Goal: Task Accomplishment & Management: Use online tool/utility

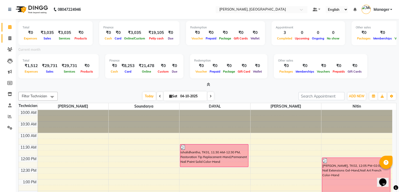
click at [8, 42] on link "Invoice" at bounding box center [8, 38] width 13 height 9
select select "service"
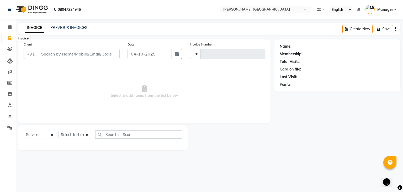
type input "1036"
select select "4495"
click at [84, 137] on select "Select Technician" at bounding box center [75, 134] width 33 height 8
select select "25632"
click at [59, 131] on select "Select Technician Admin [PERSON_NAME] Manager [PERSON_NAME]" at bounding box center [75, 134] width 33 height 8
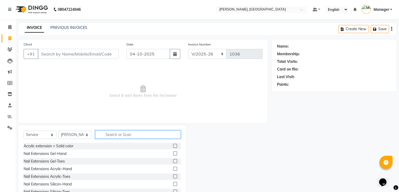
click at [106, 136] on input "text" at bounding box center [138, 134] width 86 height 8
type input "ext"
click at [70, 167] on div "Nail Extensions Acrylic-Hand" at bounding box center [48, 169] width 48 height 6
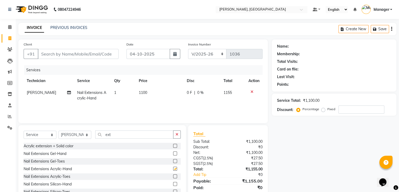
checkbox input "false"
click at [124, 137] on input "ext" at bounding box center [134, 134] width 78 height 8
type input "e"
click at [170, 98] on td "1100" at bounding box center [160, 95] width 48 height 17
select select "25632"
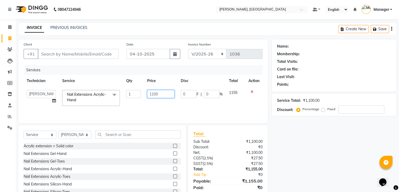
click at [167, 93] on input "1100" at bounding box center [160, 94] width 27 height 8
type input "1000"
click at [153, 104] on div "Services Technician Service Qty Price Disc Total Action Admin [PERSON_NAME] Man…" at bounding box center [143, 91] width 239 height 53
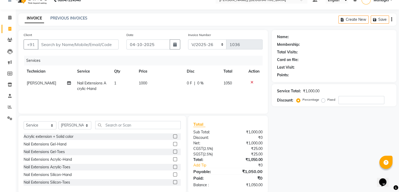
scroll to position [19, 0]
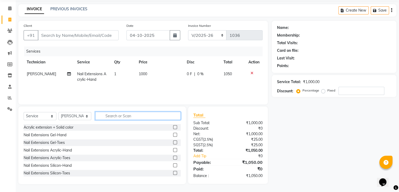
click at [111, 115] on input "text" at bounding box center [138, 116] width 86 height 8
type input "gel"
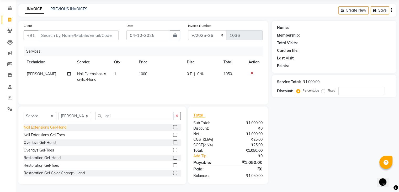
click at [63, 126] on div "Nail Extensions Gel-Hand" at bounding box center [45, 127] width 43 height 6
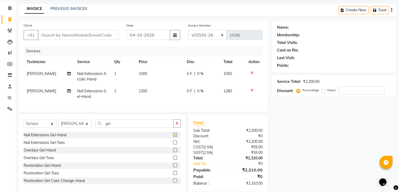
checkbox input "false"
click at [139, 126] on input "gel" at bounding box center [134, 123] width 78 height 8
click at [251, 89] on icon at bounding box center [252, 90] width 3 height 4
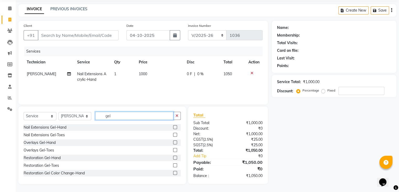
click at [143, 116] on input "gel" at bounding box center [134, 116] width 78 height 8
type input "g"
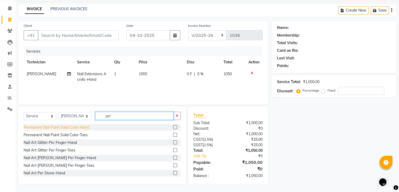
type input "per"
click at [82, 125] on div "Permanent Nail Paint Solid Color-Hand" at bounding box center [57, 127] width 66 height 6
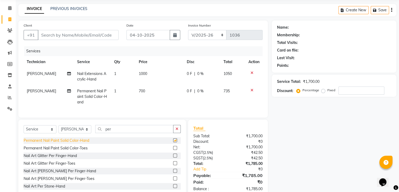
checkbox input "false"
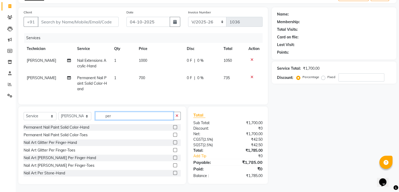
click at [118, 116] on input "per" at bounding box center [134, 116] width 78 height 8
type input "p"
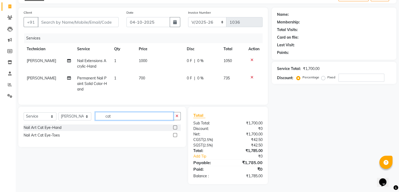
scroll to position [36, 0]
type input "cat"
click at [59, 126] on div "Nail Art Cat Eye-Hand" at bounding box center [43, 128] width 38 height 6
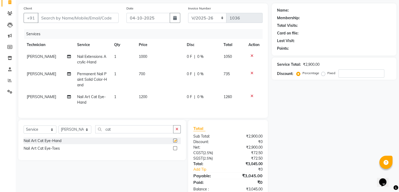
checkbox input "false"
click at [124, 133] on input "cat" at bounding box center [134, 129] width 78 height 8
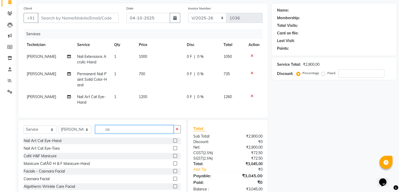
type input "c"
type input "st"
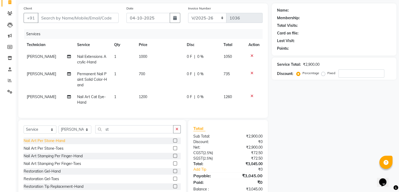
click at [54, 143] on div "Nail Art Per Stone-Hand" at bounding box center [44, 141] width 41 height 6
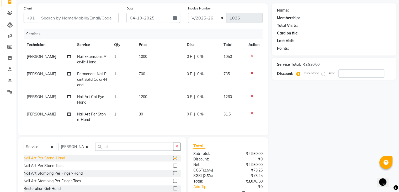
checkbox input "false"
click at [251, 112] on icon at bounding box center [252, 113] width 3 height 4
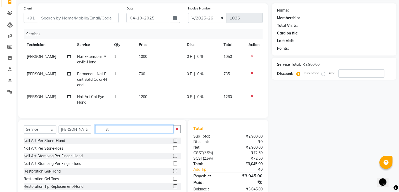
click at [123, 132] on input "st" at bounding box center [134, 129] width 78 height 8
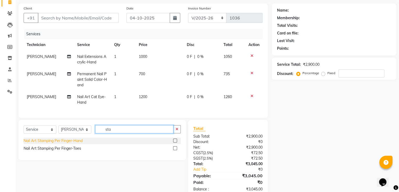
type input "sta"
click at [73, 143] on div "Nail Art Stamping Per Finger-Hand" at bounding box center [53, 141] width 59 height 6
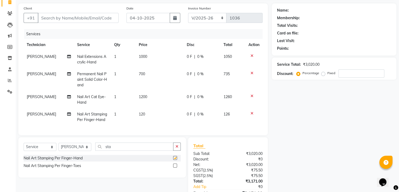
checkbox input "false"
click at [137, 101] on td "1200" at bounding box center [160, 99] width 48 height 17
select select "25632"
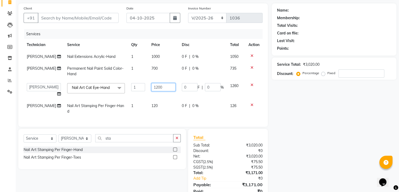
click at [163, 90] on input "1200" at bounding box center [163, 87] width 24 height 8
type input "1000"
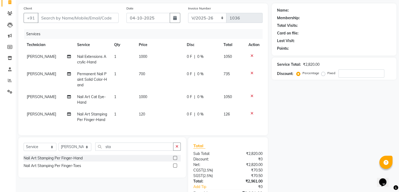
click at [162, 108] on td "120" at bounding box center [160, 116] width 48 height 17
select select "25632"
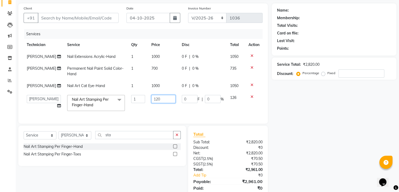
click at [173, 100] on input "120" at bounding box center [163, 99] width 24 height 8
type input "1"
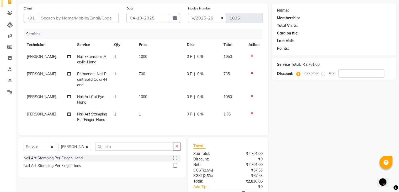
click at [126, 106] on td "1" at bounding box center [123, 99] width 25 height 17
select select "25632"
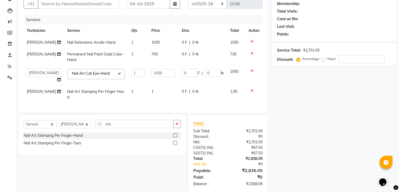
scroll to position [62, 0]
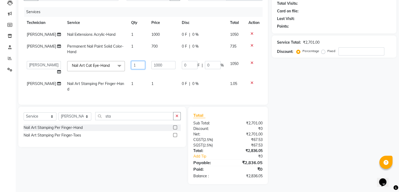
click at [136, 61] on input "1" at bounding box center [138, 65] width 14 height 8
click at [135, 61] on input "1" at bounding box center [138, 65] width 14 height 8
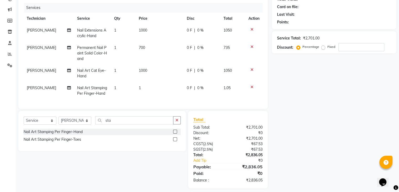
click at [158, 70] on td "1000" at bounding box center [160, 73] width 48 height 17
select select "25632"
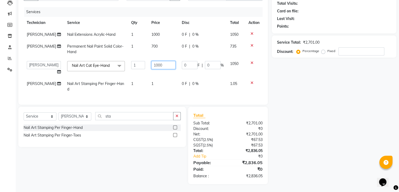
click at [164, 61] on input "1000" at bounding box center [163, 65] width 24 height 8
type input "1"
type input "300"
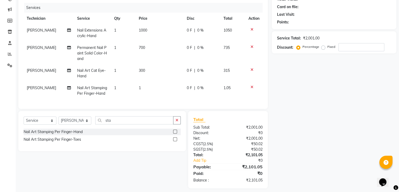
click at [126, 73] on td "1" at bounding box center [123, 73] width 25 height 17
select select "25632"
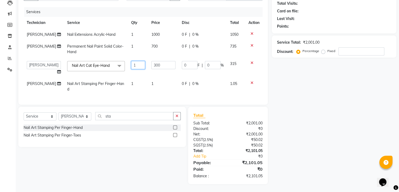
click at [134, 61] on input "1" at bounding box center [138, 65] width 14 height 8
type input "10"
click at [253, 78] on tbody "[PERSON_NAME] Nail Extensions Acrylic-Hand 1 1000 0 F | 0 % 1050 [PERSON_NAME] …" at bounding box center [143, 62] width 239 height 66
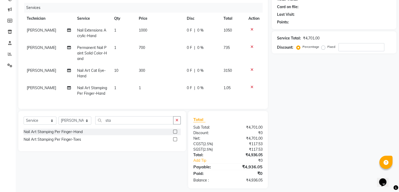
click at [252, 87] on icon at bounding box center [252, 87] width 3 height 4
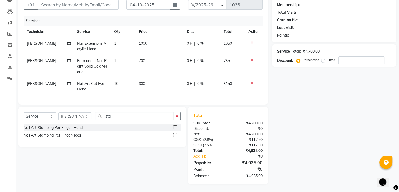
scroll to position [53, 0]
click at [134, 110] on div "Select Service Product Membership Package Voucher Prepaid Gift Card Select Tech…" at bounding box center [102, 127] width 168 height 40
click at [133, 115] on input "sta" at bounding box center [134, 116] width 78 height 8
type input "s"
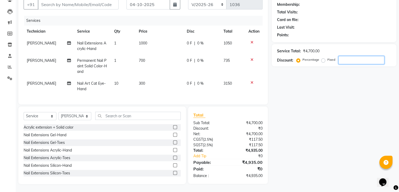
click at [352, 57] on input "number" at bounding box center [362, 60] width 46 height 8
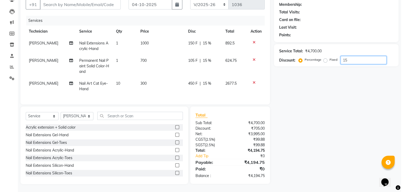
scroll to position [0, 0]
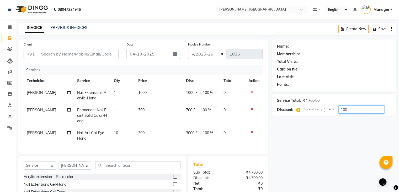
type input "100"
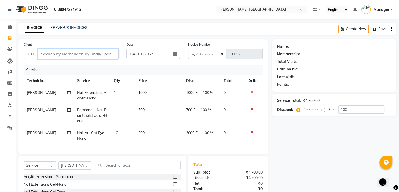
click at [55, 54] on input "Client" at bounding box center [78, 54] width 81 height 10
type input "8"
type input "0"
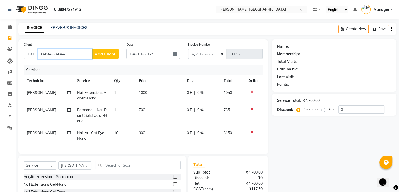
click at [67, 53] on input "849498444" at bounding box center [65, 54] width 54 height 10
click at [70, 54] on input "849498444" at bounding box center [65, 54] width 54 height 10
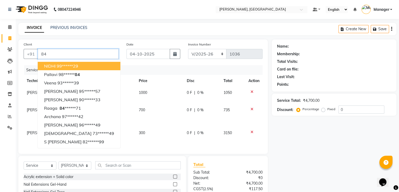
type input "8"
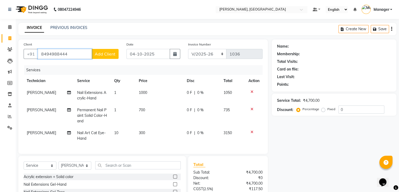
type input "8494988444"
click at [103, 54] on span "Add Client" at bounding box center [105, 53] width 21 height 5
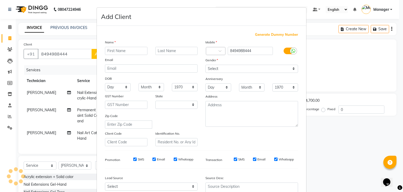
select select "21"
click at [108, 52] on input "text" at bounding box center [126, 51] width 43 height 8
type input "[PERSON_NAME]"
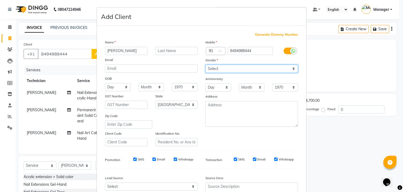
click at [218, 69] on select "Select [DEMOGRAPHIC_DATA] [DEMOGRAPHIC_DATA] Other Prefer Not To Say" at bounding box center [252, 69] width 93 height 8
select select "[DEMOGRAPHIC_DATA]"
click at [206, 65] on select "Select [DEMOGRAPHIC_DATA] [DEMOGRAPHIC_DATA] Other Prefer Not To Say" at bounding box center [252, 69] width 93 height 8
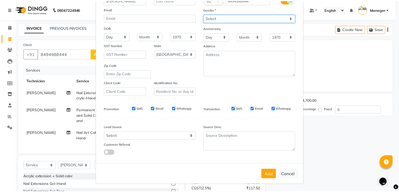
scroll to position [53, 0]
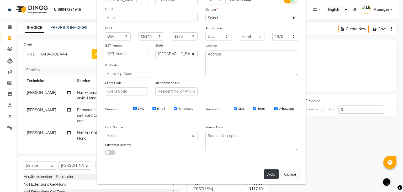
click at [272, 169] on button "Add" at bounding box center [271, 173] width 15 height 9
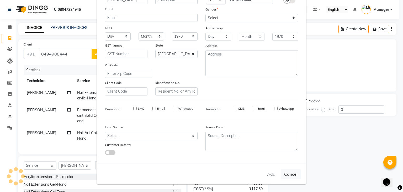
type input "84******44"
select select
select select "null"
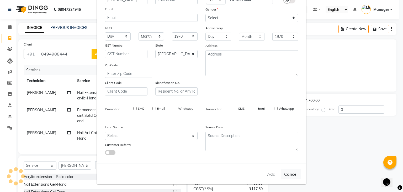
select select
checkbox input "false"
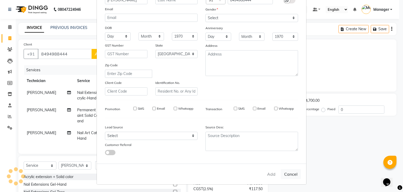
checkbox input "false"
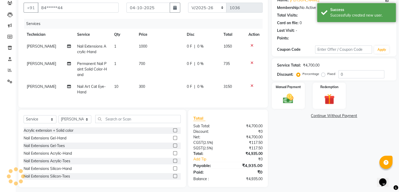
scroll to position [54, 0]
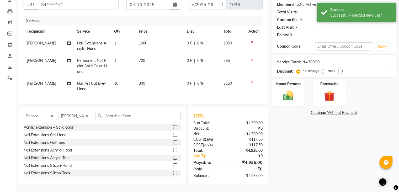
drag, startPoint x: 292, startPoint y: 88, endPoint x: 312, endPoint y: 86, distance: 19.9
click at [292, 89] on img at bounding box center [288, 95] width 17 height 12
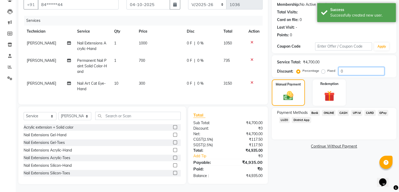
drag, startPoint x: 364, startPoint y: 63, endPoint x: 359, endPoint y: 65, distance: 4.9
click at [363, 67] on input "0" at bounding box center [362, 71] width 46 height 8
type input "1"
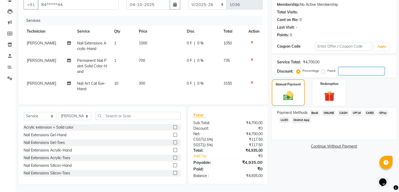
click at [347, 67] on input "number" at bounding box center [362, 71] width 46 height 8
type input "1"
type input "15"
click at [371, 110] on span "CARD" at bounding box center [370, 113] width 11 height 6
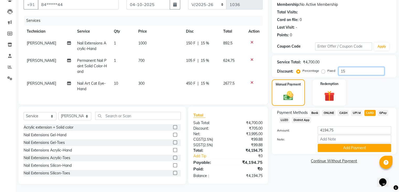
click at [357, 68] on input "15" at bounding box center [362, 71] width 46 height 8
click at [353, 145] on button "Add Payment" at bounding box center [355, 148] width 74 height 8
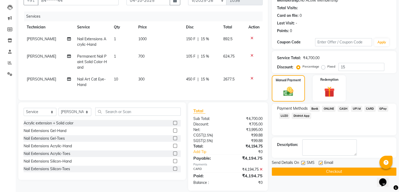
click at [342, 169] on button "Checkout" at bounding box center [334, 171] width 125 height 8
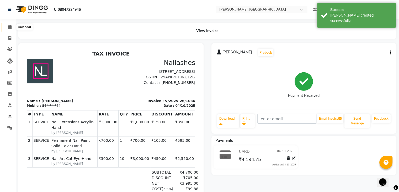
click at [8, 27] on icon at bounding box center [9, 27] width 3 height 4
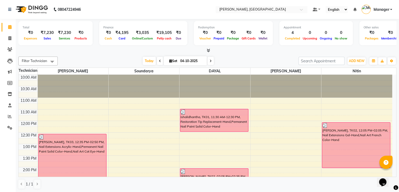
click at [209, 50] on icon at bounding box center [208, 50] width 3 height 4
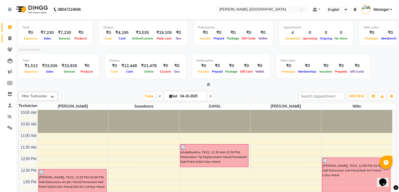
click at [11, 42] on link "Invoice" at bounding box center [8, 38] width 13 height 9
select select "service"
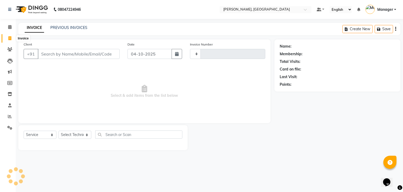
type input "1037"
select select "4495"
click at [72, 137] on select "Select Technician" at bounding box center [75, 134] width 33 height 8
select select "88589"
click at [59, 131] on select "Select Technician Admin [PERSON_NAME] Manager [PERSON_NAME]" at bounding box center [75, 134] width 33 height 8
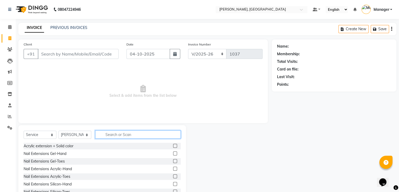
click at [111, 133] on input "text" at bounding box center [138, 134] width 86 height 8
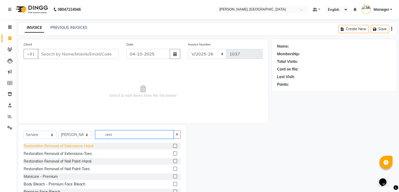
type input "rem"
click at [76, 144] on div "Restoration Removal of Extensions-Hand" at bounding box center [59, 146] width 70 height 6
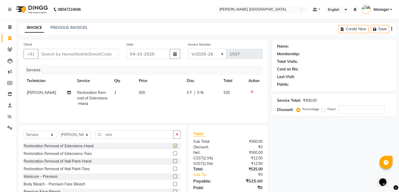
checkbox input "false"
click at [69, 53] on input "Client" at bounding box center [78, 54] width 81 height 10
click at [51, 54] on input "Client" at bounding box center [78, 54] width 81 height 10
type input "9"
type input "0"
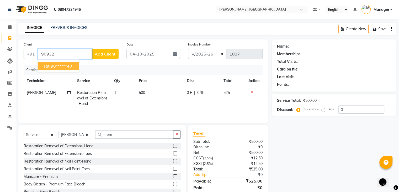
click at [57, 69] on button "rit 90******40" at bounding box center [58, 66] width 41 height 8
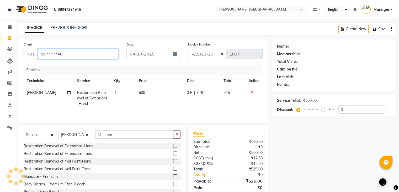
type input "90******40"
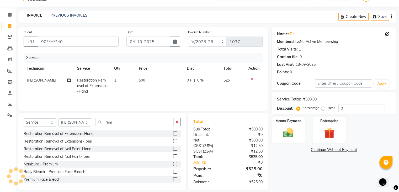
scroll to position [19, 0]
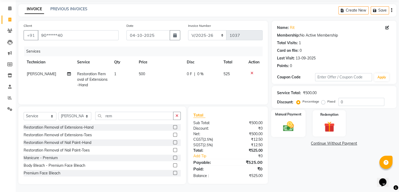
click at [288, 125] on img at bounding box center [289, 126] width 18 height 13
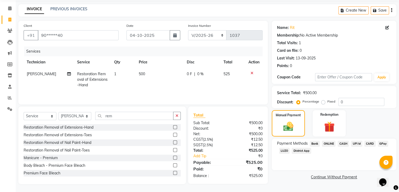
click at [331, 145] on span "ONLINE" at bounding box center [329, 143] width 14 height 6
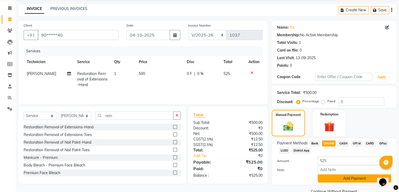
click at [355, 179] on button "Add Payment" at bounding box center [355, 178] width 74 height 8
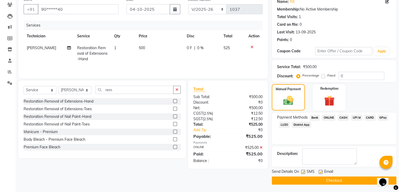
scroll to position [45, 0]
click at [350, 179] on button "Checkout" at bounding box center [334, 180] width 125 height 8
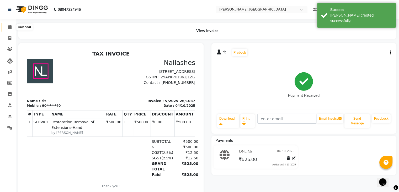
click at [12, 27] on span at bounding box center [9, 27] width 9 height 6
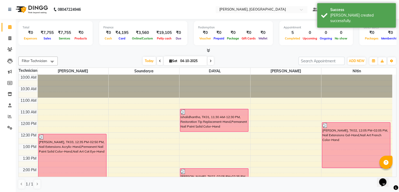
click at [209, 50] on icon at bounding box center [208, 50] width 3 height 4
